Goal: Information Seeking & Learning: Check status

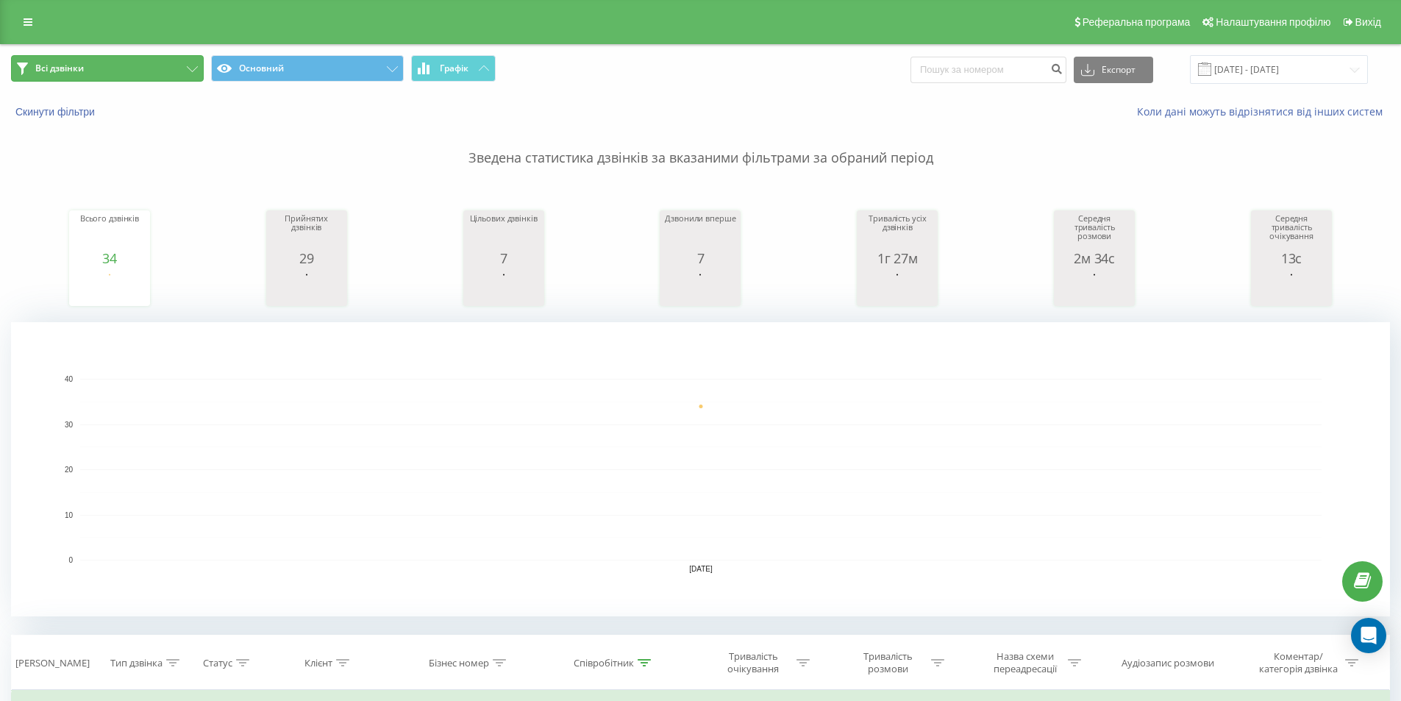
click at [112, 74] on button "Всі дзвінки" at bounding box center [107, 68] width 193 height 26
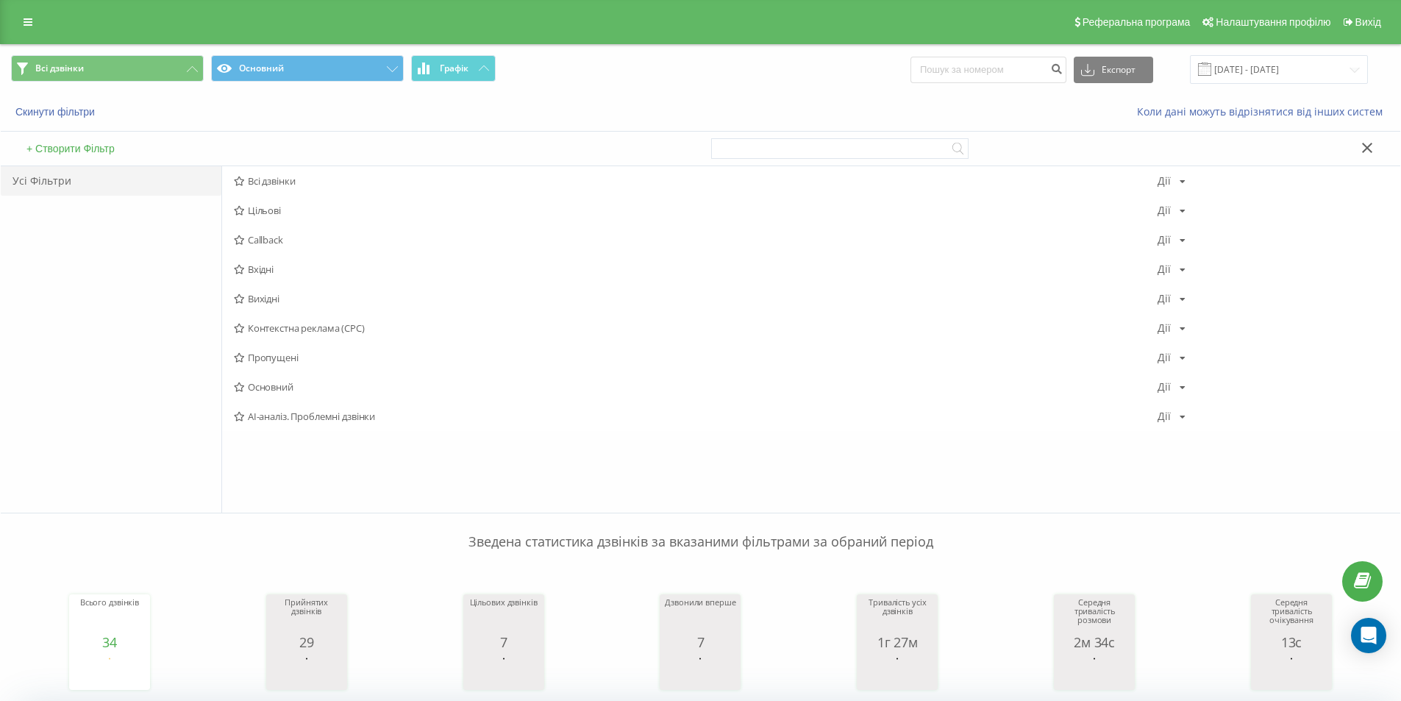
drag, startPoint x: 267, startPoint y: 296, endPoint x: 661, endPoint y: 443, distance: 420.8
click at [268, 296] on span "Вихідні" at bounding box center [696, 298] width 924 height 10
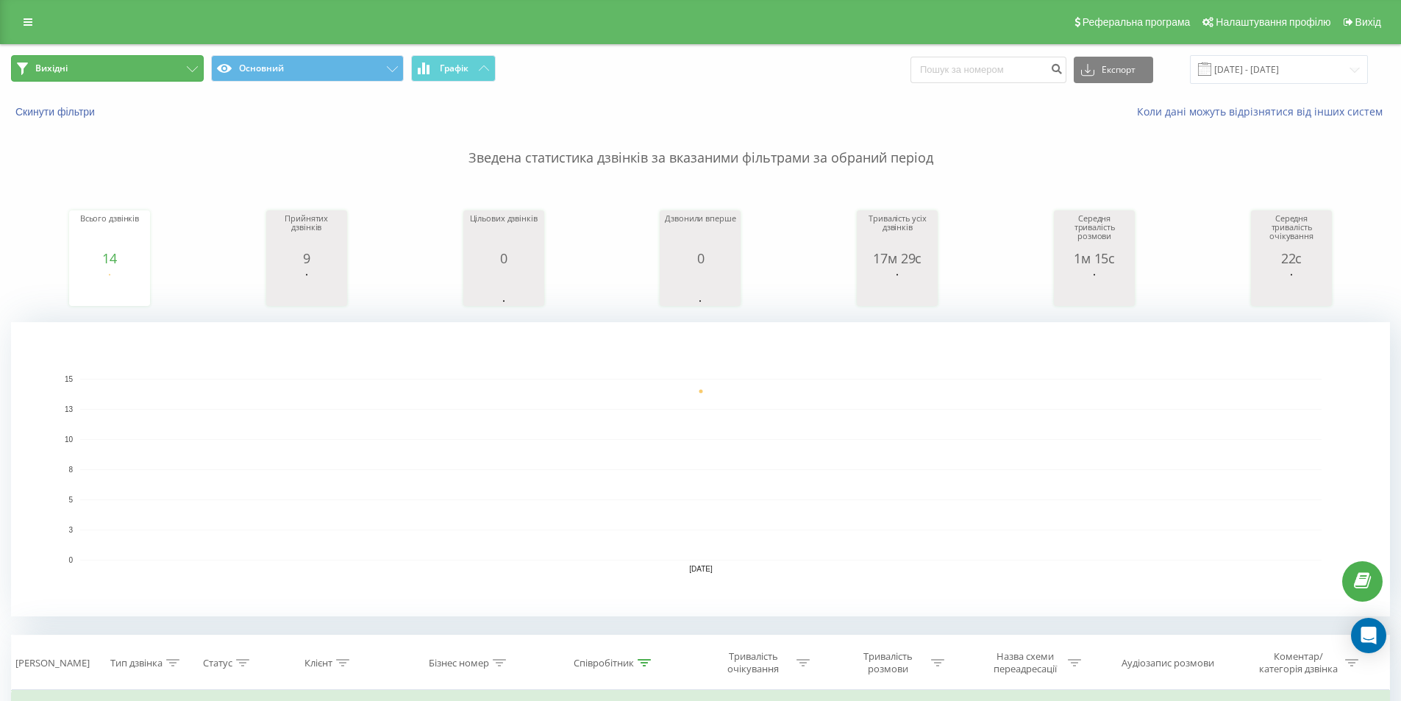
click at [103, 73] on button "Вихідні" at bounding box center [107, 68] width 193 height 26
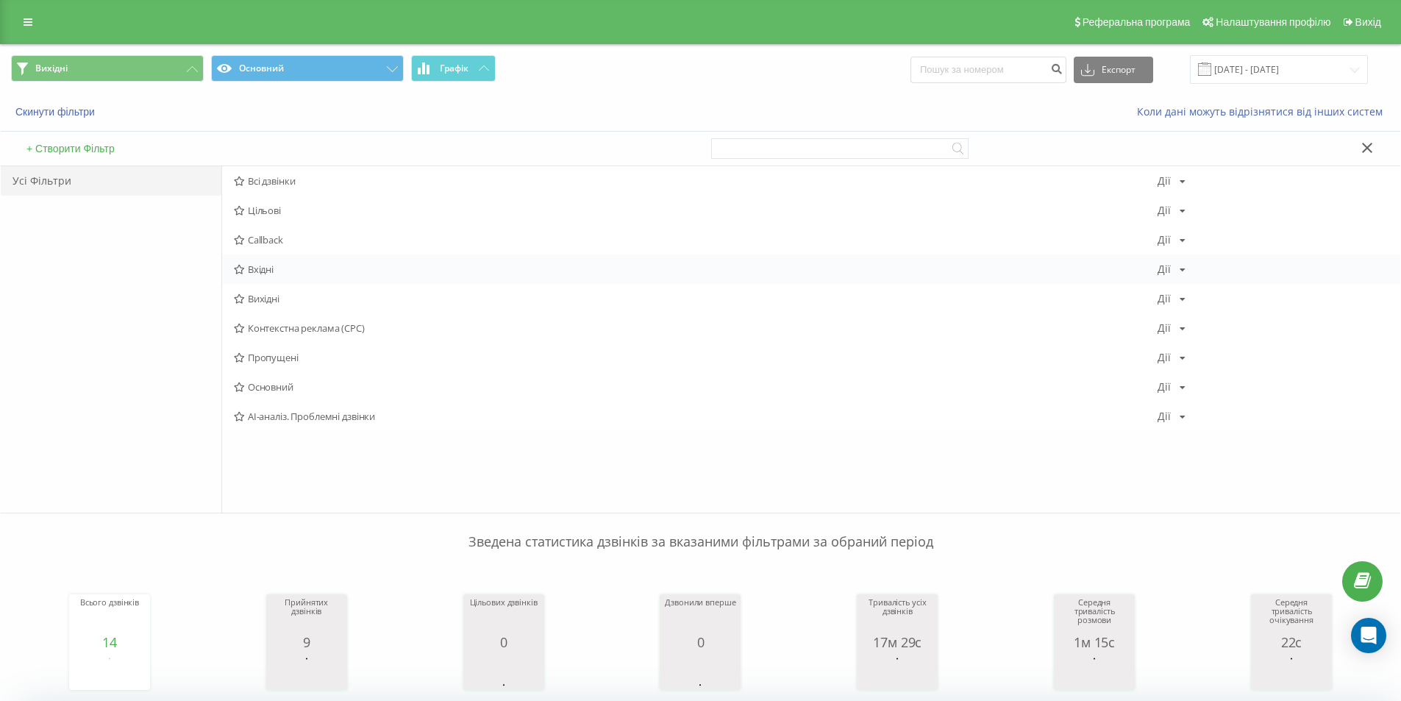
click at [287, 267] on span "Вхідні" at bounding box center [696, 269] width 924 height 10
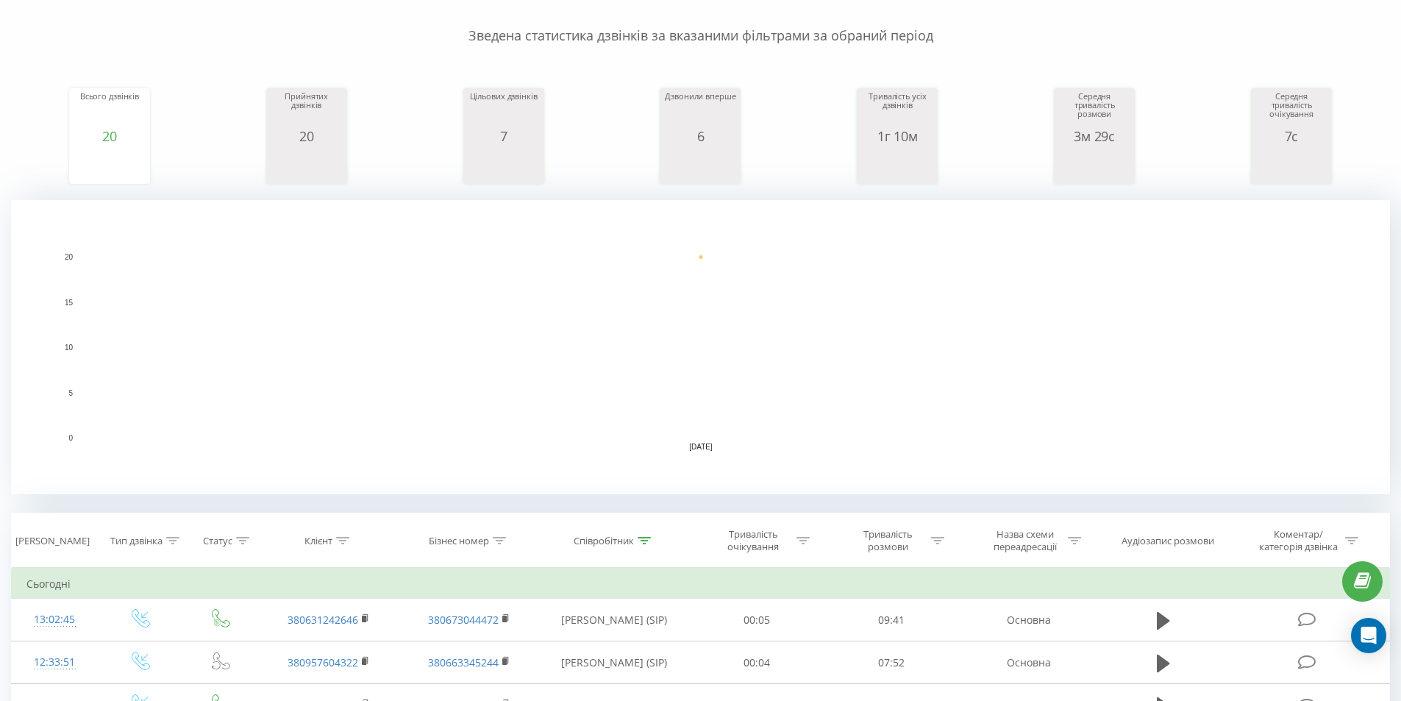
scroll to position [74, 0]
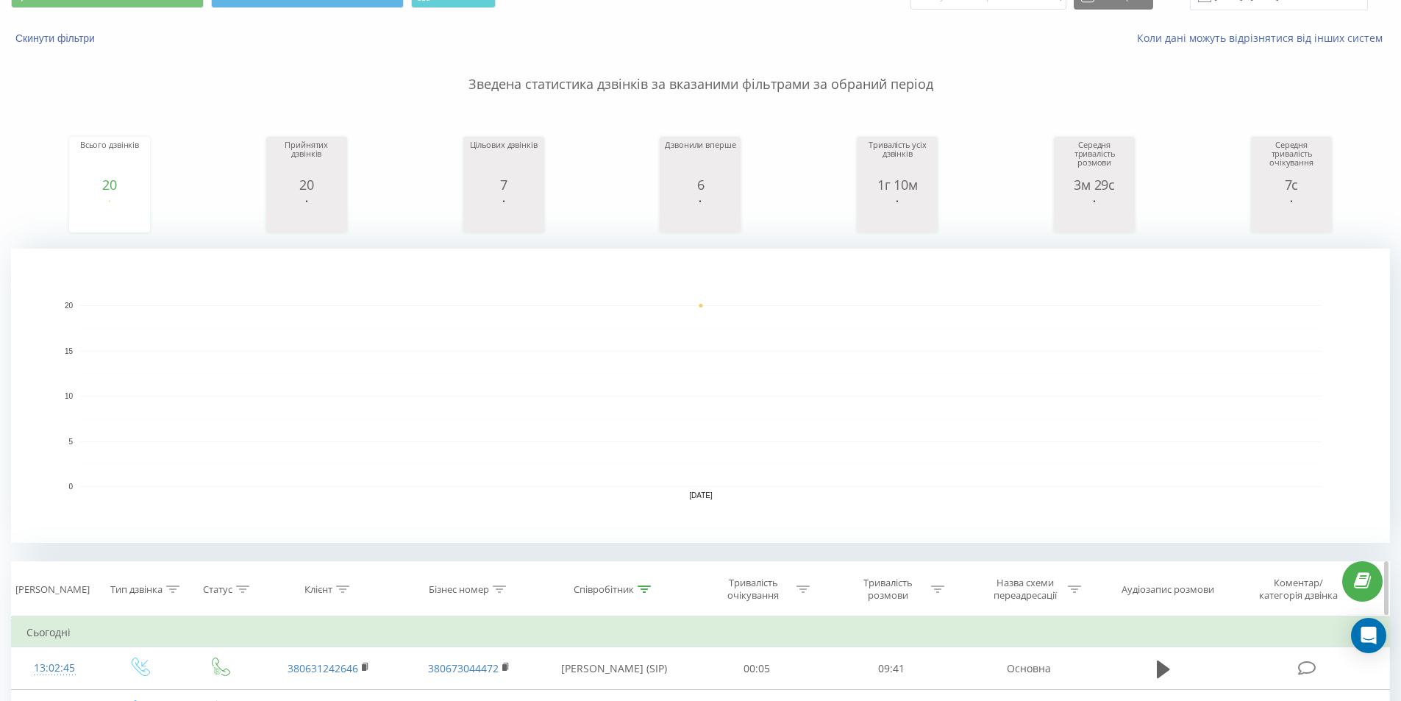
click at [650, 589] on icon at bounding box center [644, 589] width 13 height 7
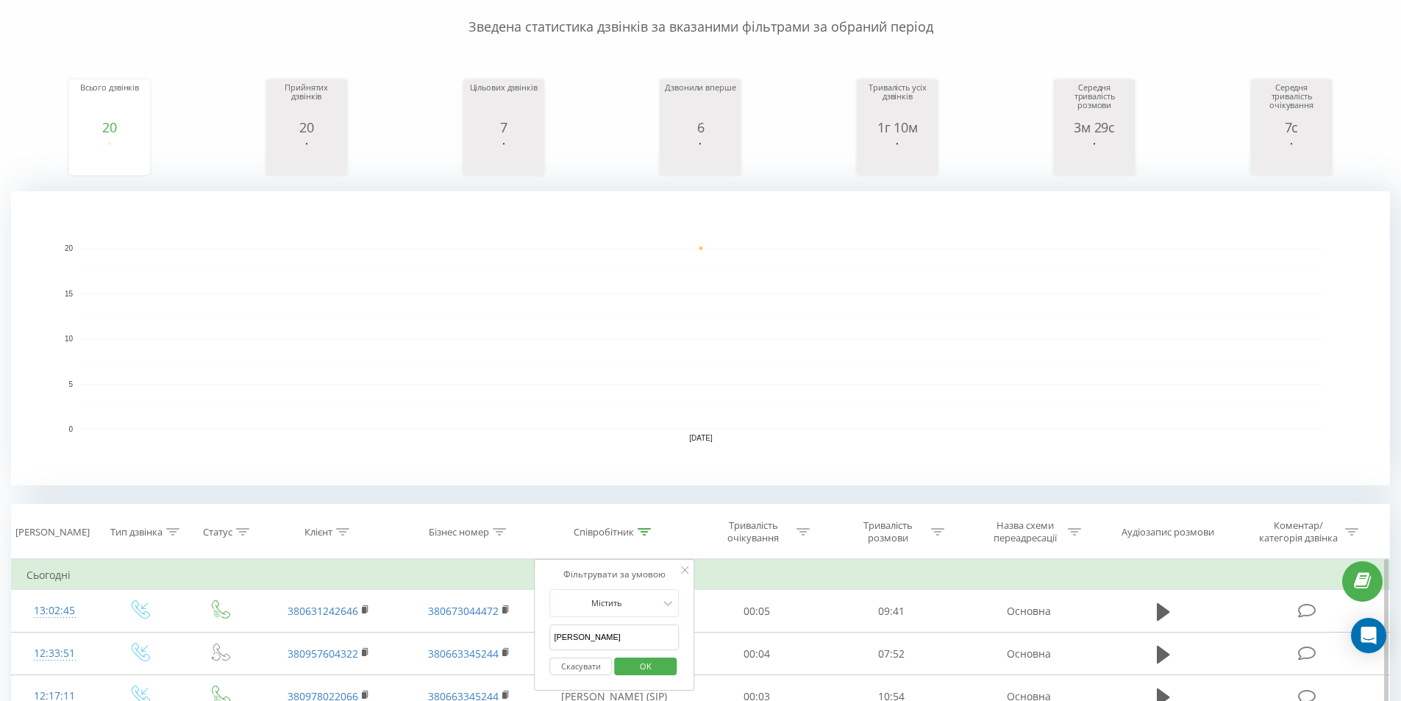
scroll to position [221, 0]
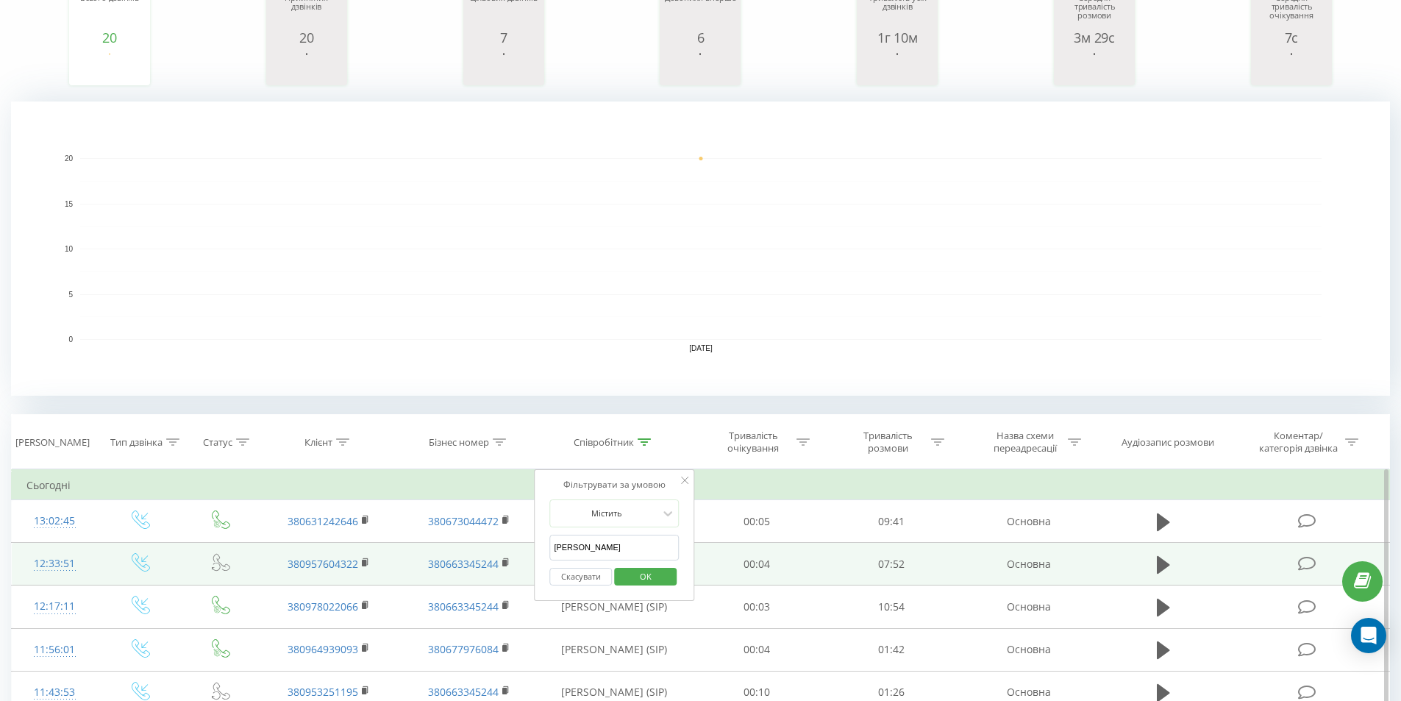
drag, startPoint x: 605, startPoint y: 551, endPoint x: 519, endPoint y: 547, distance: 85.4
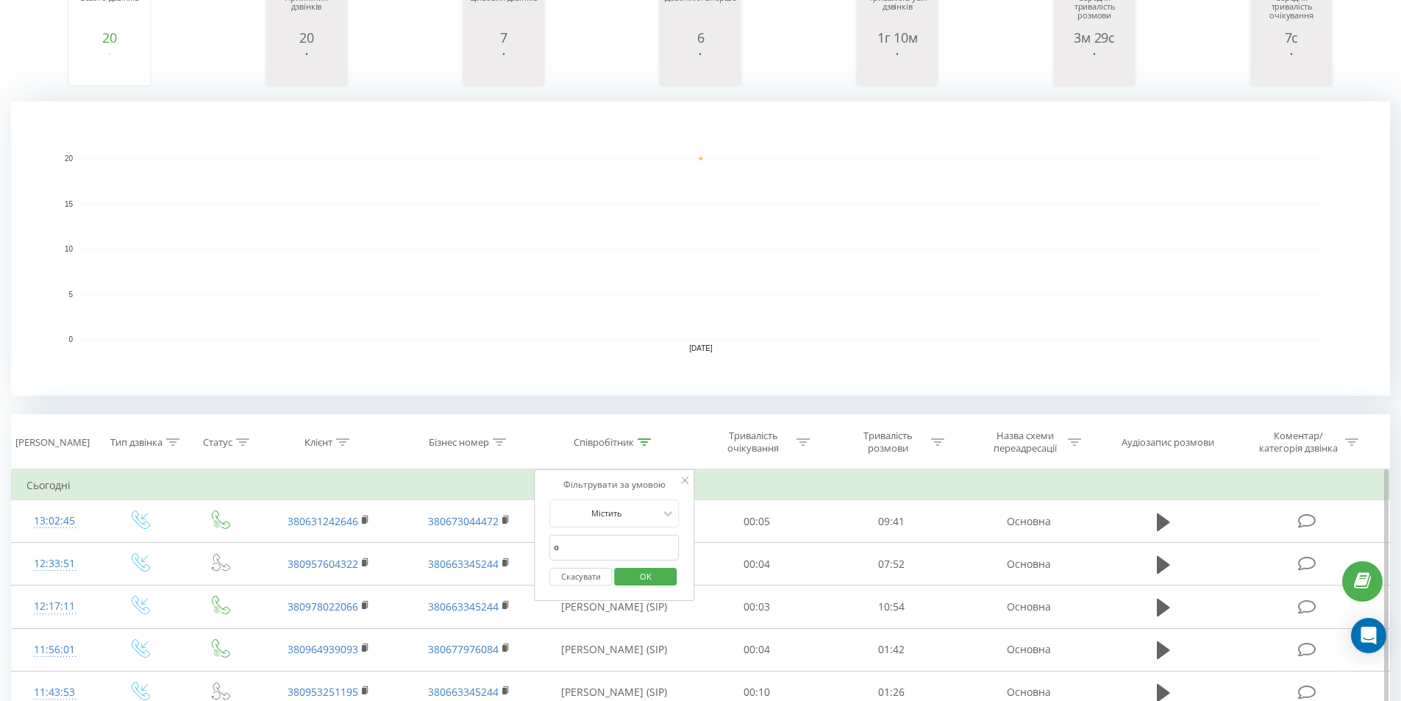
type input "один"
click at [641, 578] on span "OK" at bounding box center [645, 576] width 41 height 23
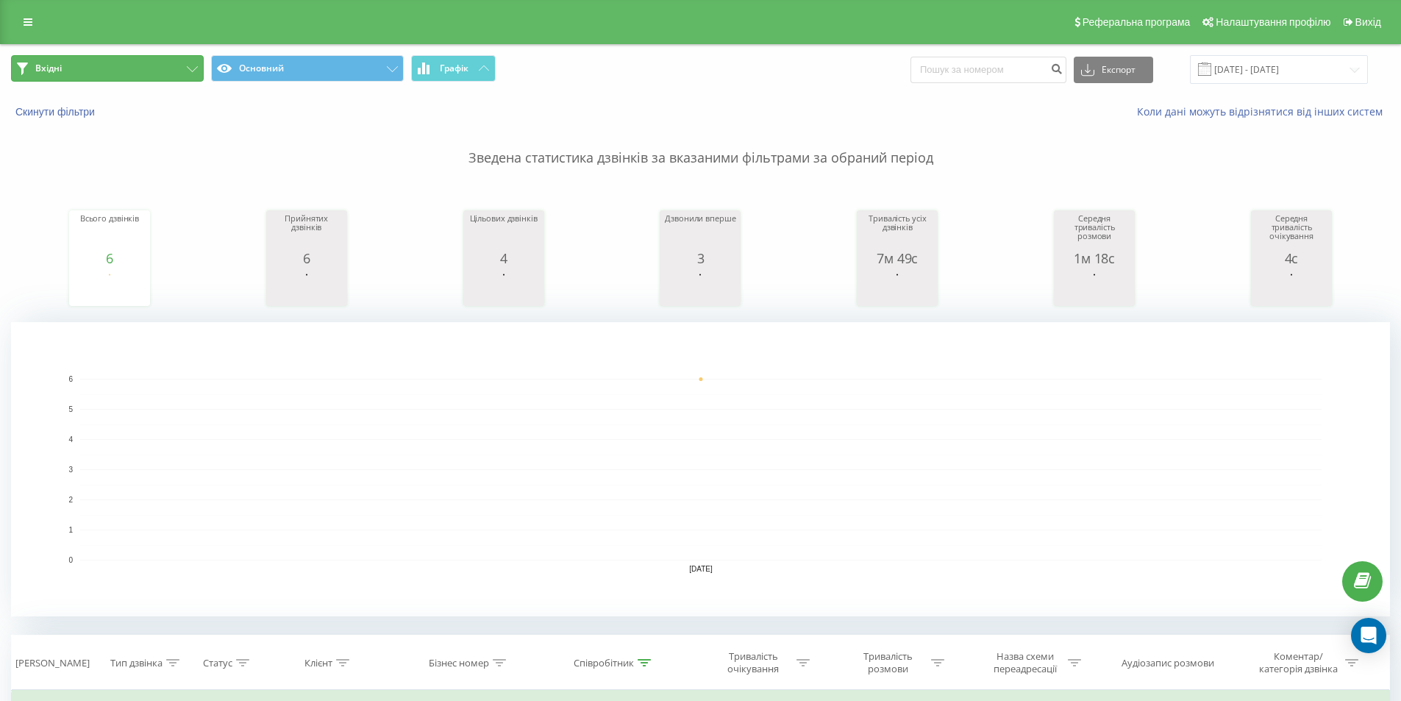
click at [135, 56] on button "Вхідні" at bounding box center [107, 68] width 193 height 26
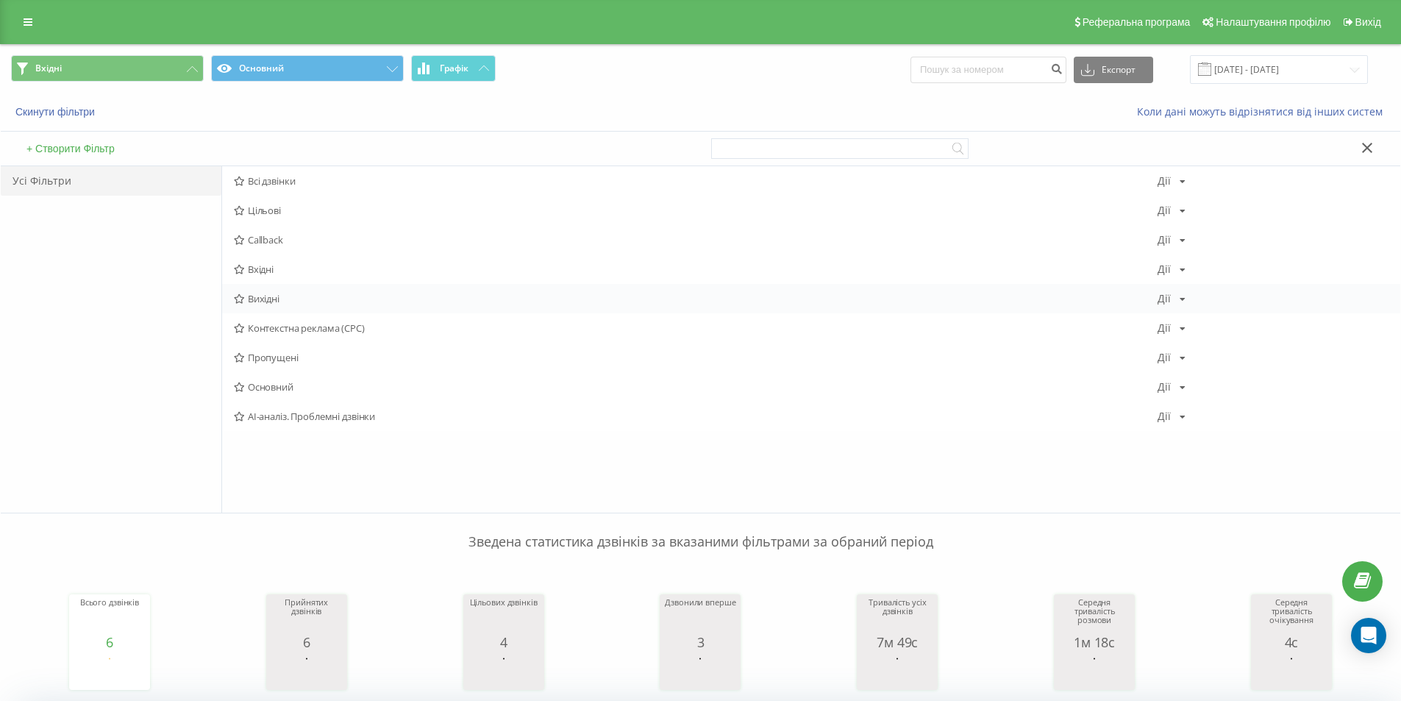
click at [289, 294] on span "Вихідні" at bounding box center [696, 298] width 924 height 10
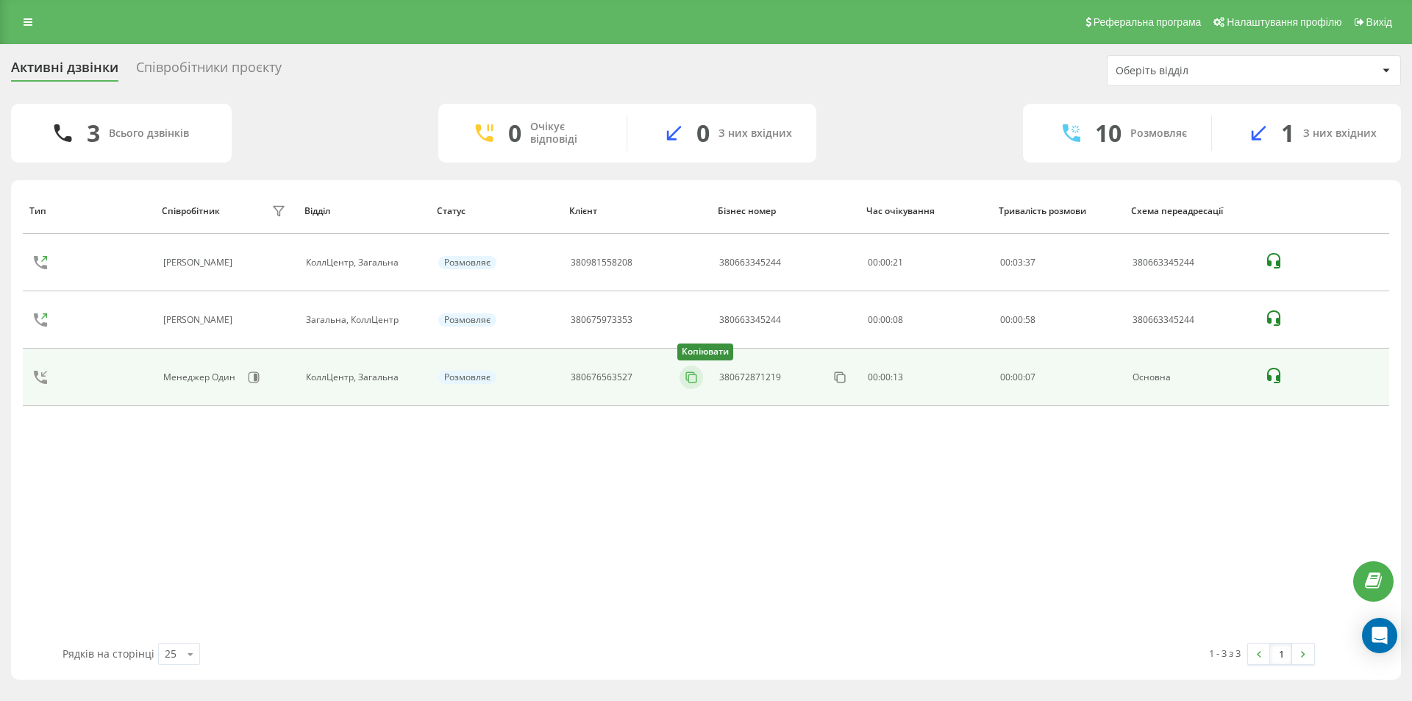
click at [693, 377] on icon at bounding box center [691, 377] width 15 height 15
